Goal: Information Seeking & Learning: Learn about a topic

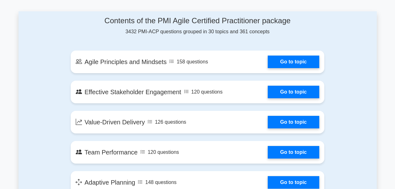
scroll to position [337, 0]
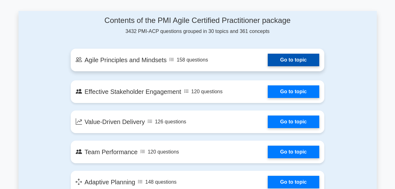
click at [284, 54] on link "Go to topic" at bounding box center [292, 60] width 51 height 13
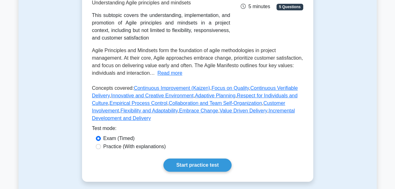
scroll to position [123, 0]
click at [99, 145] on input "Practice (With explanations)" at bounding box center [98, 146] width 5 height 5
radio input "true"
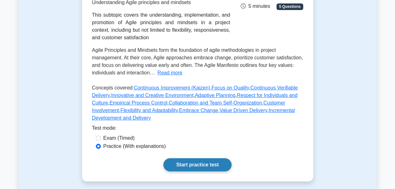
click at [196, 167] on link "Start practice test" at bounding box center [197, 164] width 68 height 13
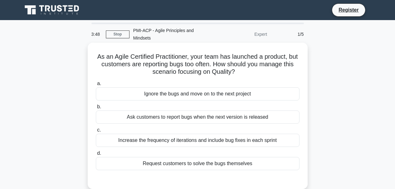
drag, startPoint x: 102, startPoint y: 49, endPoint x: 252, endPoint y: 62, distance: 150.6
click at [252, 62] on h5 "As an Agile Certified Practitioner, your team has launched a product, but custo…" at bounding box center [197, 64] width 205 height 23
click at [120, 65] on h5 "As an Agile Certified Practitioner, your team has launched a product, but custo…" at bounding box center [197, 64] width 205 height 23
drag, startPoint x: 101, startPoint y: 50, endPoint x: 262, endPoint y: 67, distance: 162.0
click at [262, 67] on h5 "As an Agile Certified Practitioner, your team has launched a product, but custo…" at bounding box center [197, 64] width 205 height 23
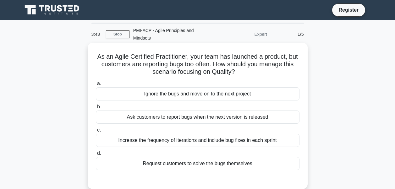
copy h5 "As an Agile Certified Practitioner, your team has launched a product, but custo…"
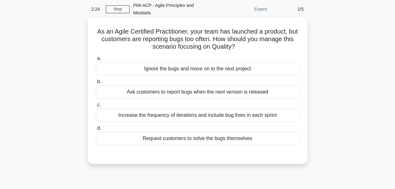
scroll to position [25, 0]
click at [200, 109] on div "Increase the frequency of iterations and include bug fixes in each sprint" at bounding box center [197, 115] width 203 height 13
click at [96, 107] on input "c. Increase the frequency of iterations and include bug fixes in each sprint" at bounding box center [96, 105] width 0 height 4
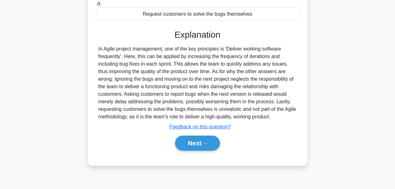
scroll to position [150, 0]
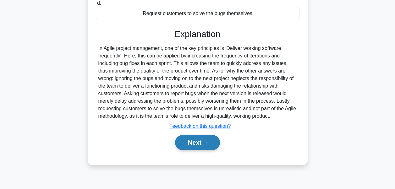
click at [197, 136] on button "Next" at bounding box center [197, 142] width 45 height 15
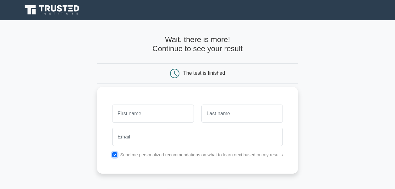
click at [116, 155] on input "checkbox" at bounding box center [114, 154] width 5 height 5
checkbox input "false"
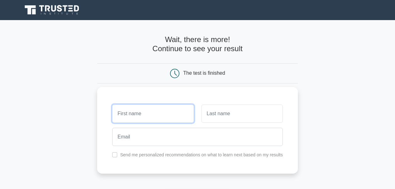
click at [147, 119] on input "text" at bounding box center [152, 114] width 81 height 18
type input "SN"
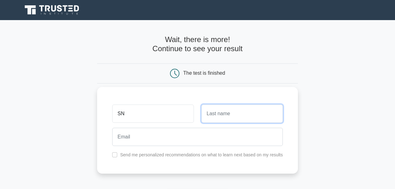
type input "Panigrahi"
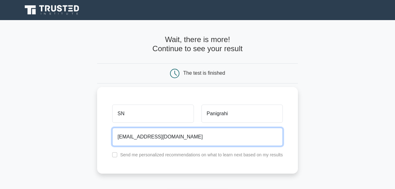
click at [144, 137] on input "snpanigrahi1963@gmail.com" at bounding box center [197, 137] width 170 height 18
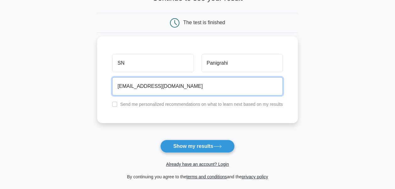
scroll to position [51, 0]
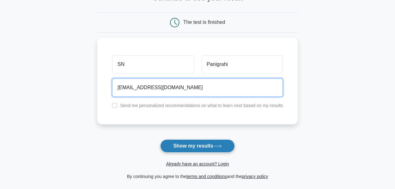
type input "snpanigrahi.1963@gmail.com"
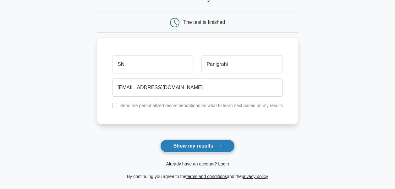
click at [199, 147] on button "Show my results" at bounding box center [197, 145] width 74 height 13
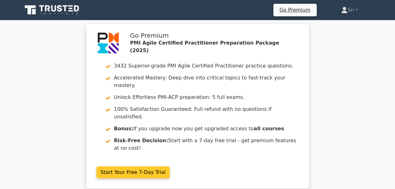
click at [139, 166] on link "Start Your Free 7-Day Trial" at bounding box center [132, 172] width 73 height 12
